Goal: Task Accomplishment & Management: Use online tool/utility

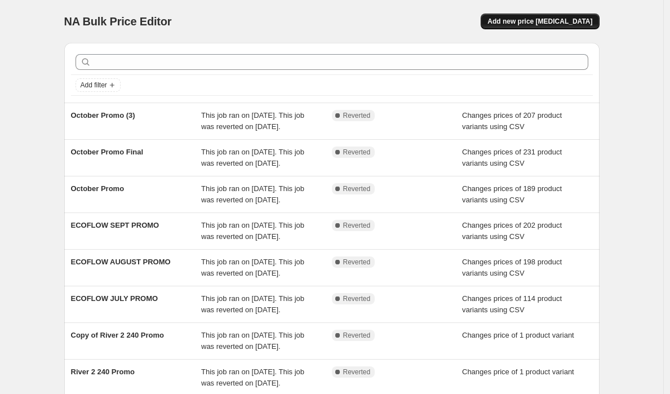
click at [548, 24] on span "Add new price change job" at bounding box center [539, 21] width 105 height 9
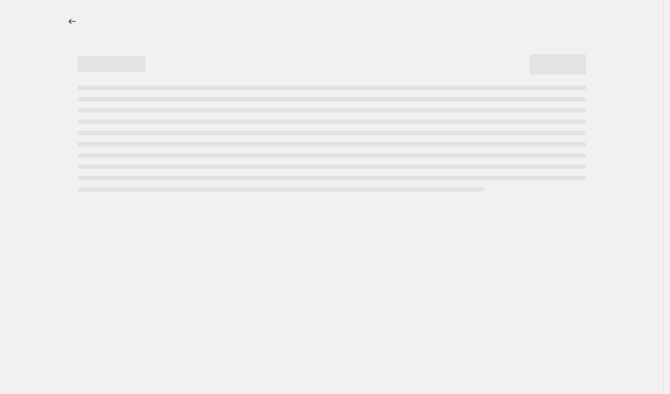
select select "percentage"
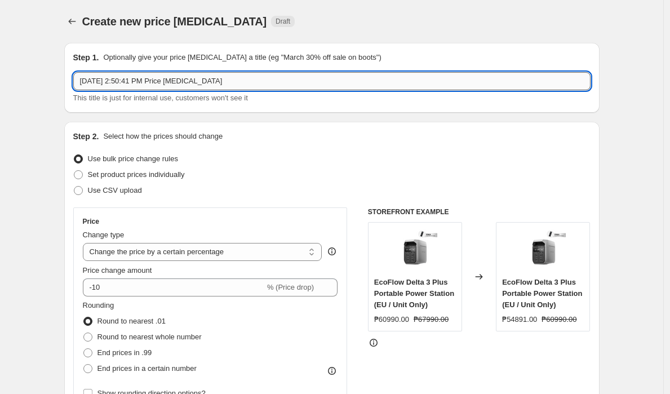
click at [181, 84] on input "Oct 1, 2025, 2:50:41 PM Price change job" at bounding box center [331, 81] width 517 height 18
type input "ECOFLOW OCTOBER PRICE"
click at [289, 202] on div "Step 2. Select how the prices should change Use bulk price change rules Set pro…" at bounding box center [331, 319] width 517 height 377
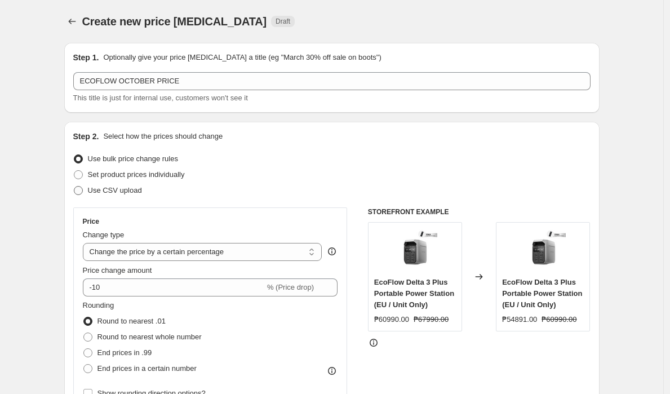
click at [83, 194] on span at bounding box center [78, 190] width 9 height 9
click at [74, 186] on input "Use CSV upload" at bounding box center [74, 186] width 1 height 1
radio input "true"
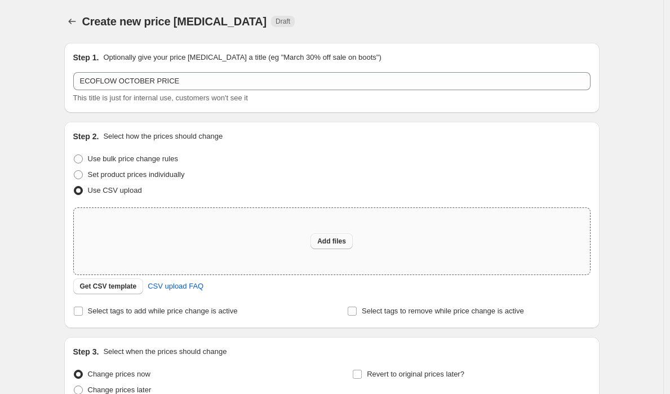
click at [319, 243] on button "Add files" at bounding box center [331, 241] width 42 height 16
type input "C:\fakepath\Ecoflow Exc. Final Final.csv"
click at [335, 242] on span "Add files" at bounding box center [331, 241] width 29 height 9
type input "C:\fakepath\Ecoflow Exc. Final Final.csv"
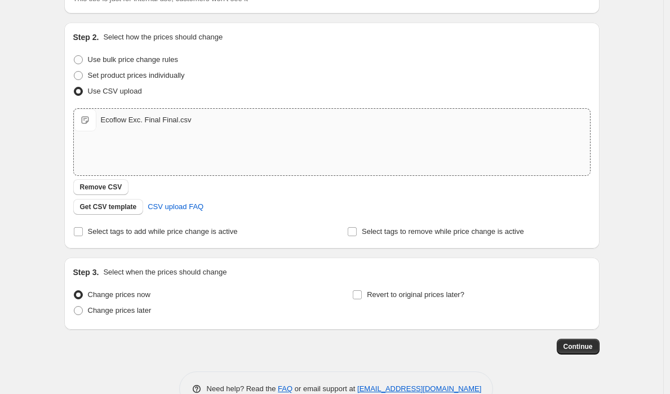
scroll to position [128, 0]
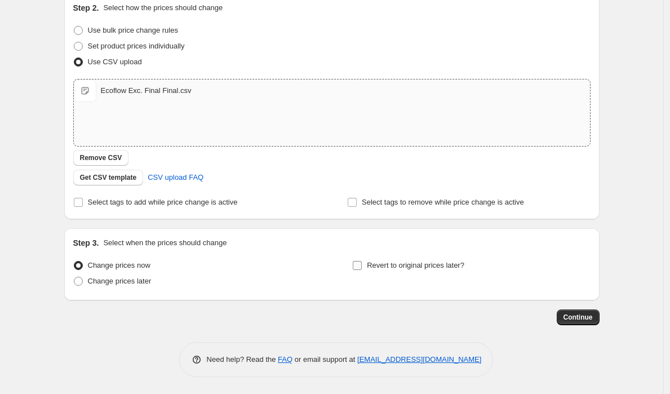
click at [389, 257] on label "Revert to original prices later?" at bounding box center [408, 265] width 112 height 16
click at [362, 261] on input "Revert to original prices later?" at bounding box center [357, 265] width 9 height 9
checkbox input "true"
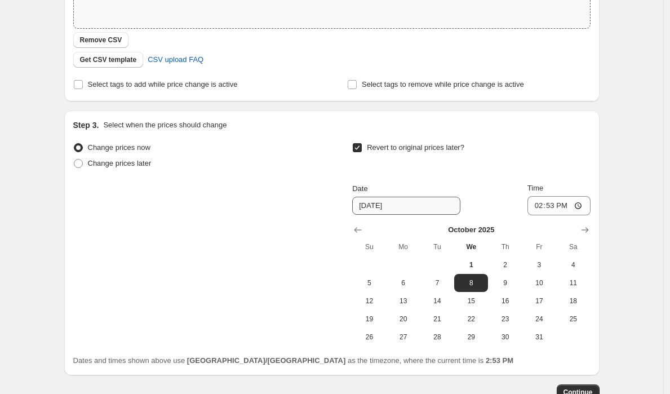
scroll to position [321, 0]
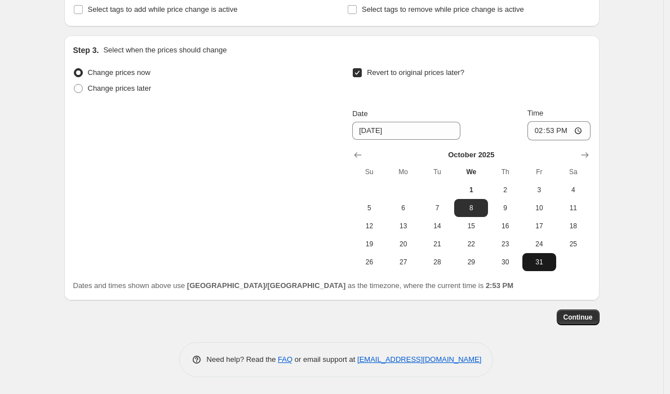
click at [550, 262] on span "31" at bounding box center [539, 261] width 25 height 9
type input "[DATE]"
click at [536, 130] on input "14:53" at bounding box center [558, 130] width 63 height 19
type input "23:59"
click at [564, 93] on div "Revert to original prices later?" at bounding box center [471, 82] width 238 height 34
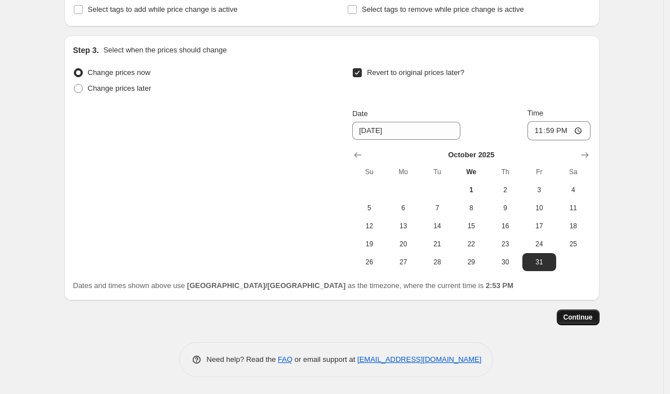
click at [572, 319] on span "Continue" at bounding box center [577, 317] width 29 height 9
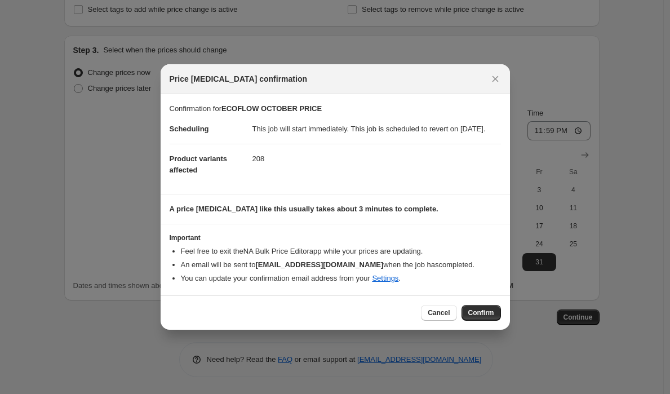
click at [479, 317] on span "Confirm" at bounding box center [481, 312] width 26 height 9
